Goal: Find specific page/section: Find specific page/section

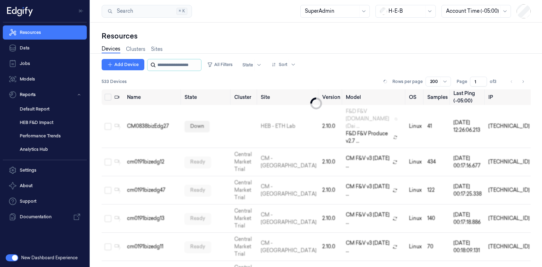
scroll to position [4490, 0]
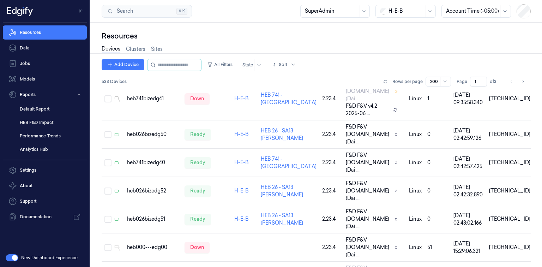
click at [414, 11] on div at bounding box center [405, 10] width 35 height 7
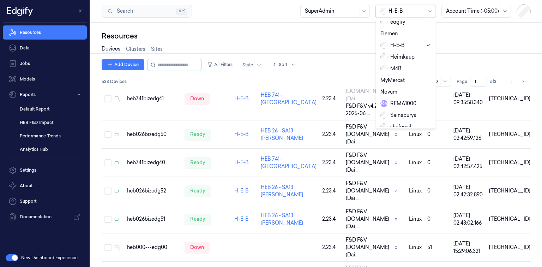
scroll to position [118, 0]
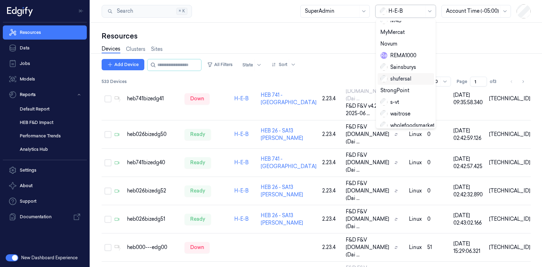
click at [406, 75] on div "shufersal" at bounding box center [395, 78] width 31 height 7
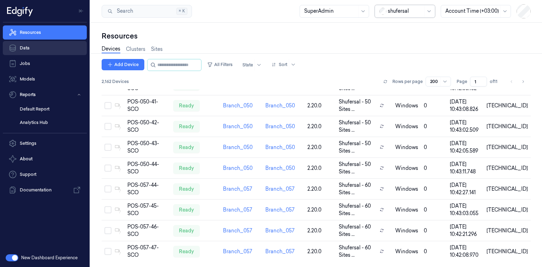
scroll to position [3933, 0]
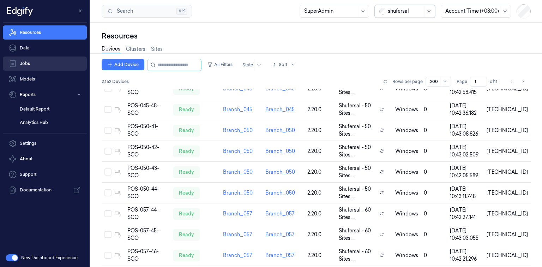
drag, startPoint x: 39, startPoint y: 45, endPoint x: 30, endPoint y: 70, distance: 26.5
click at [39, 45] on link "Data" at bounding box center [45, 48] width 84 height 14
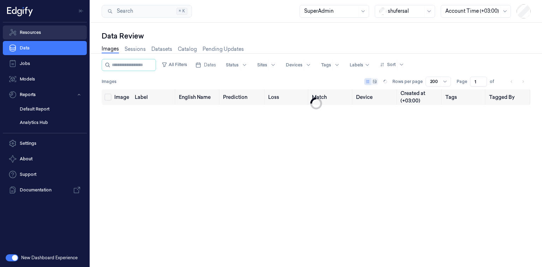
click at [28, 80] on link "Models" at bounding box center [45, 79] width 84 height 14
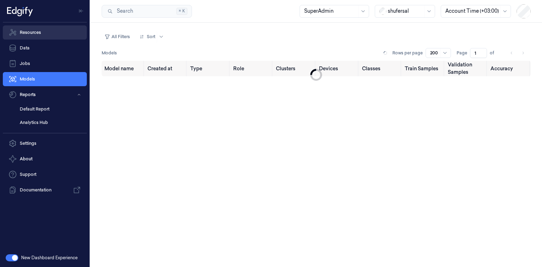
click at [47, 30] on link "Resources" at bounding box center [45, 32] width 84 height 14
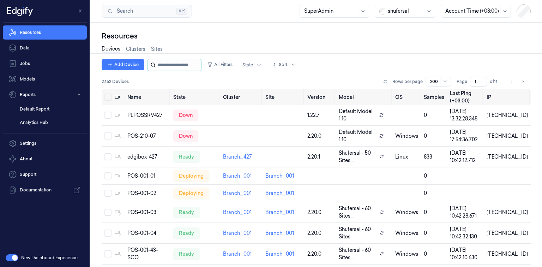
click at [160, 65] on input "string" at bounding box center [178, 64] width 42 height 11
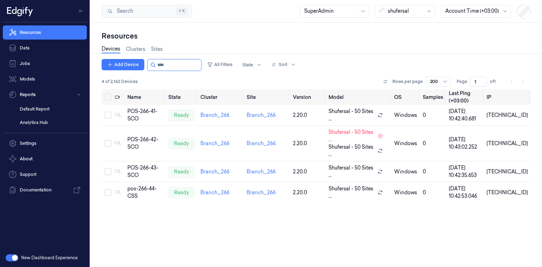
type input "****"
click at [142, 185] on div "pos-266-44-CSS" at bounding box center [144, 192] width 35 height 15
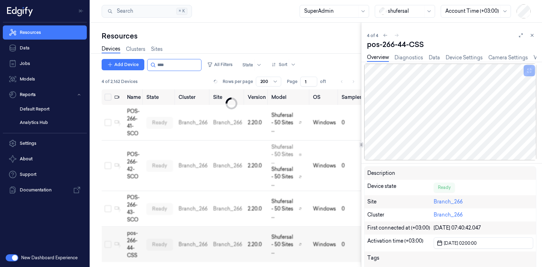
scroll to position [3, 0]
